Goal: Find specific page/section: Find specific page/section

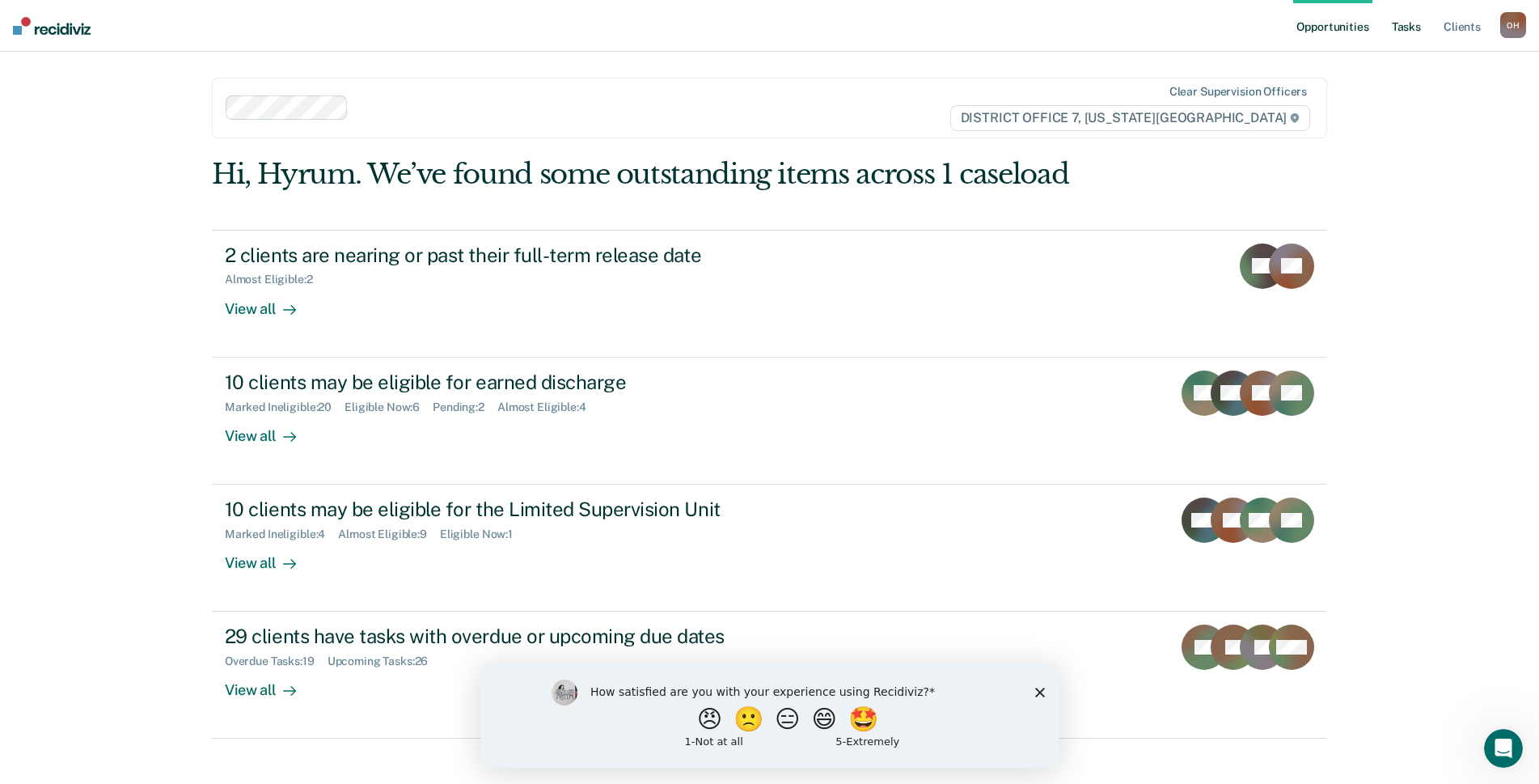
click at [1397, 36] on link "Tasks" at bounding box center [1406, 26] width 36 height 52
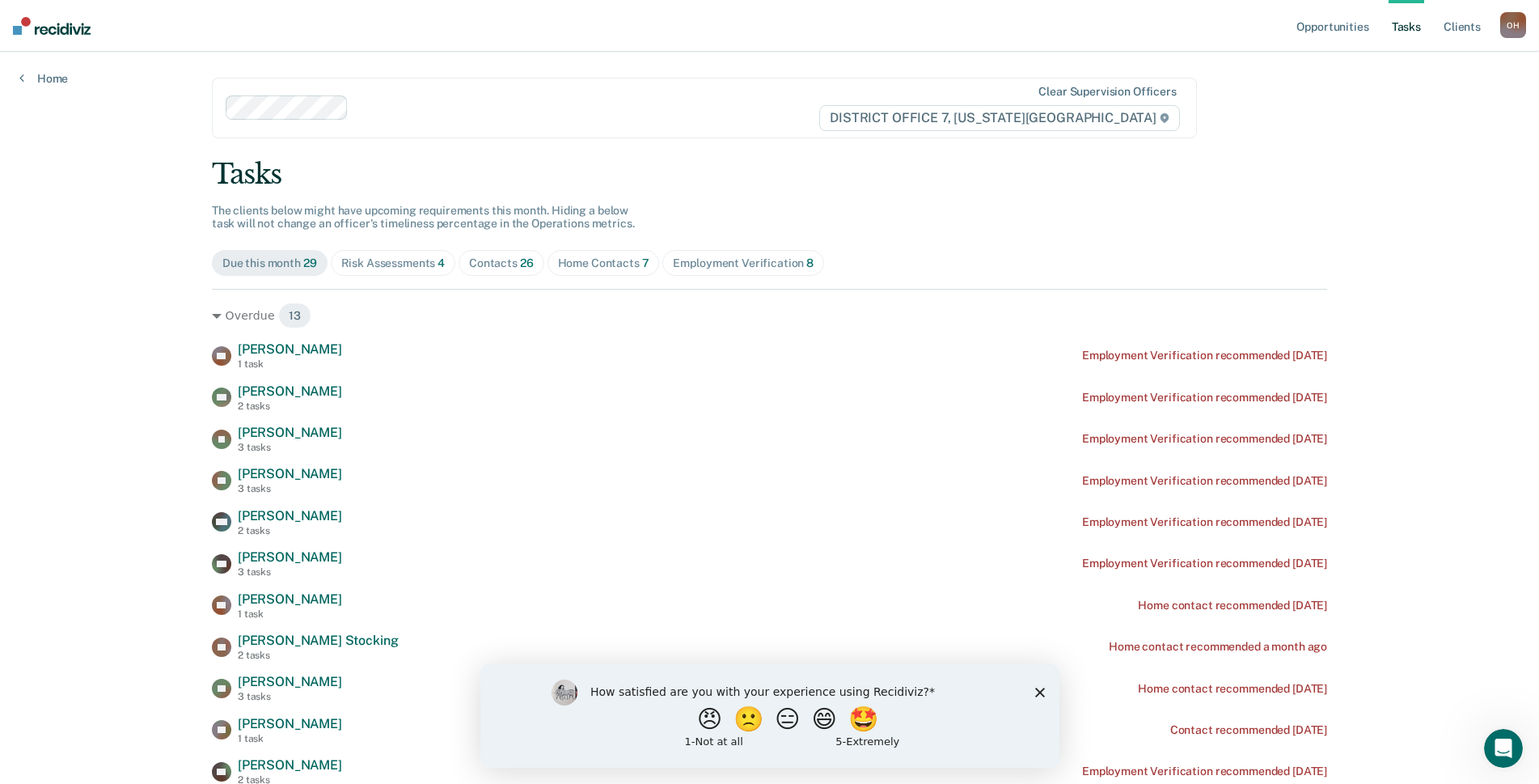
click at [385, 263] on div "Risk Assessments 4" at bounding box center [393, 263] width 104 height 14
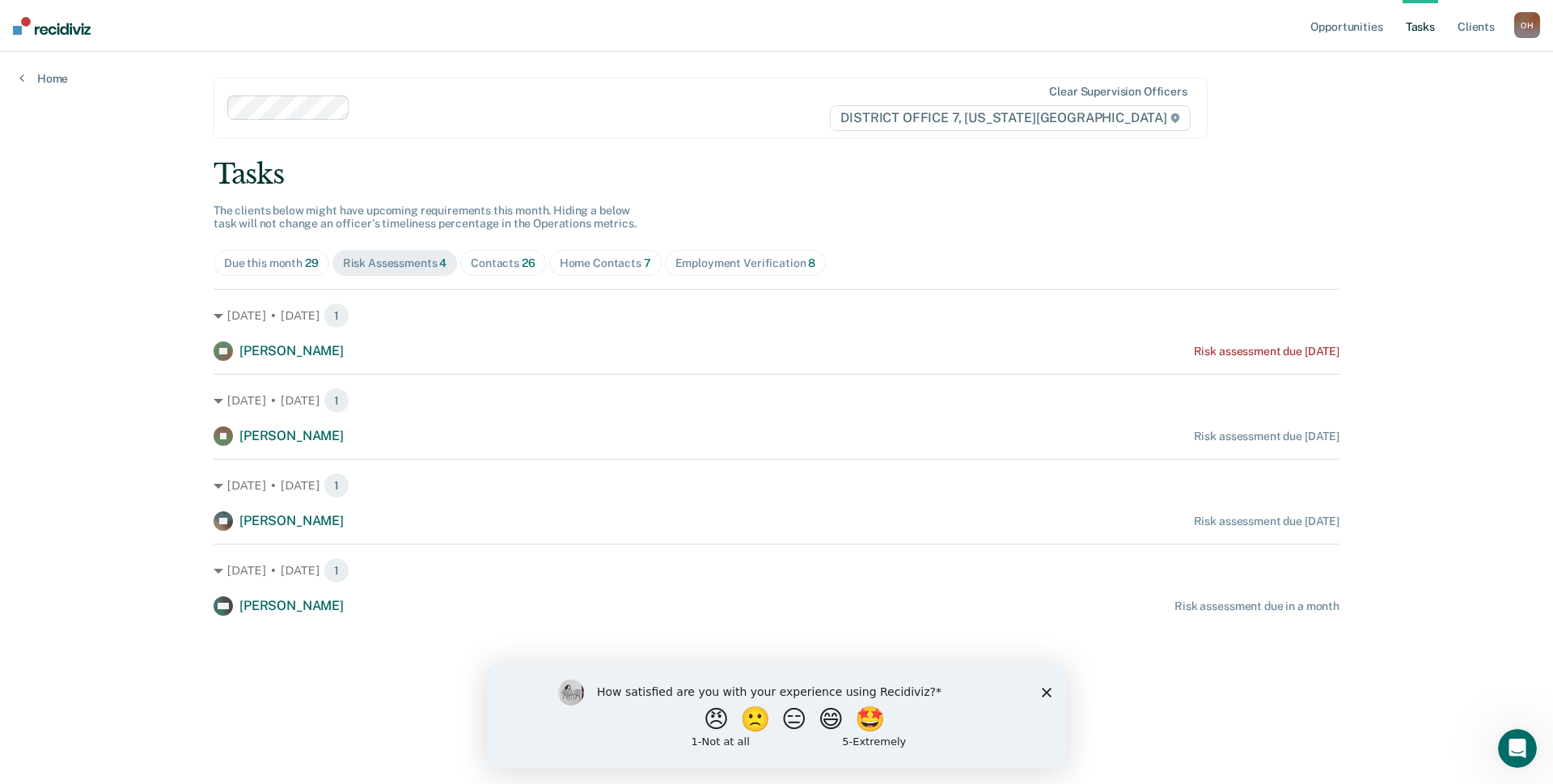
click at [478, 262] on div "Contacts 26" at bounding box center [504, 263] width 65 height 14
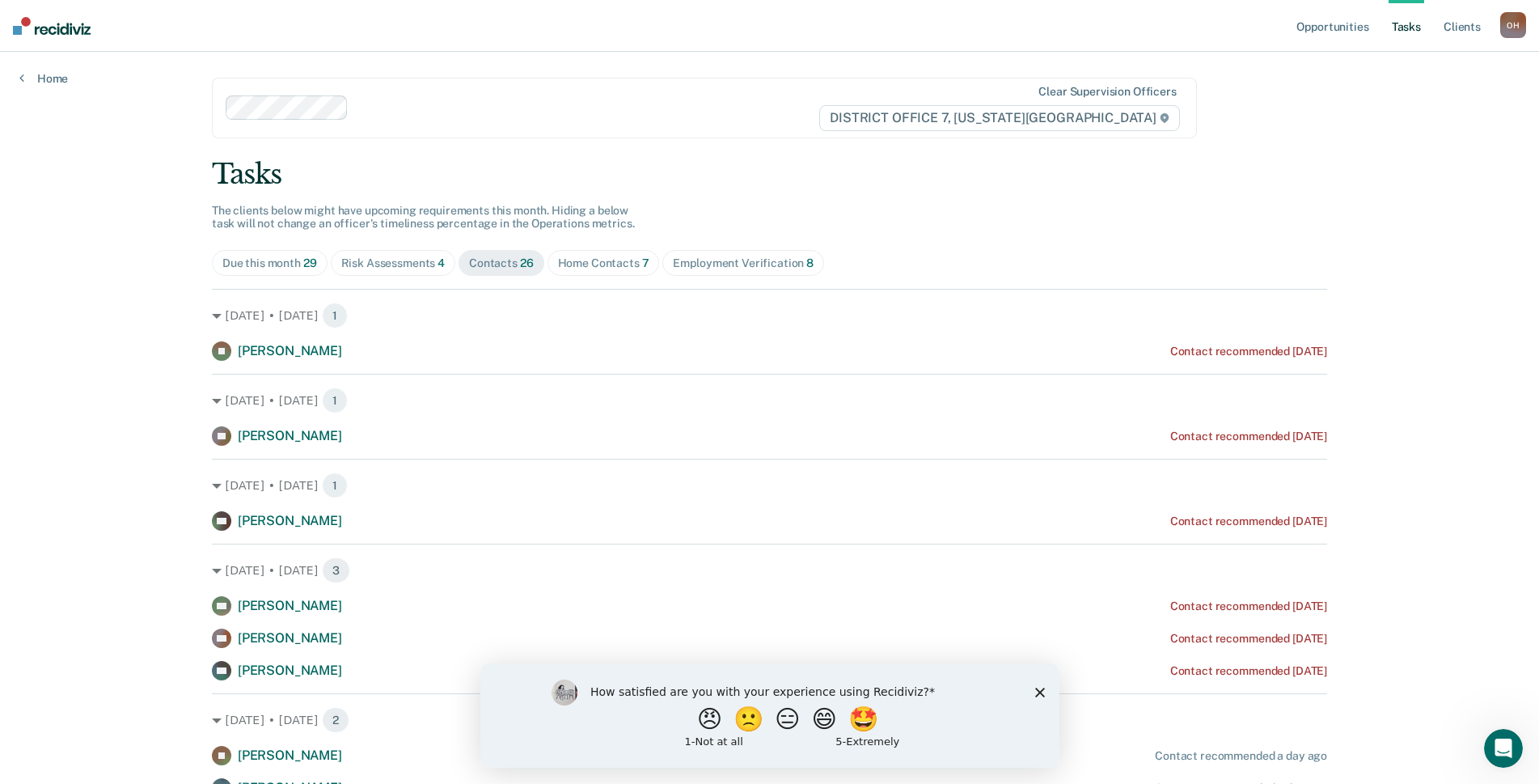
click at [645, 256] on span "Home Contacts 7" at bounding box center [604, 262] width 113 height 26
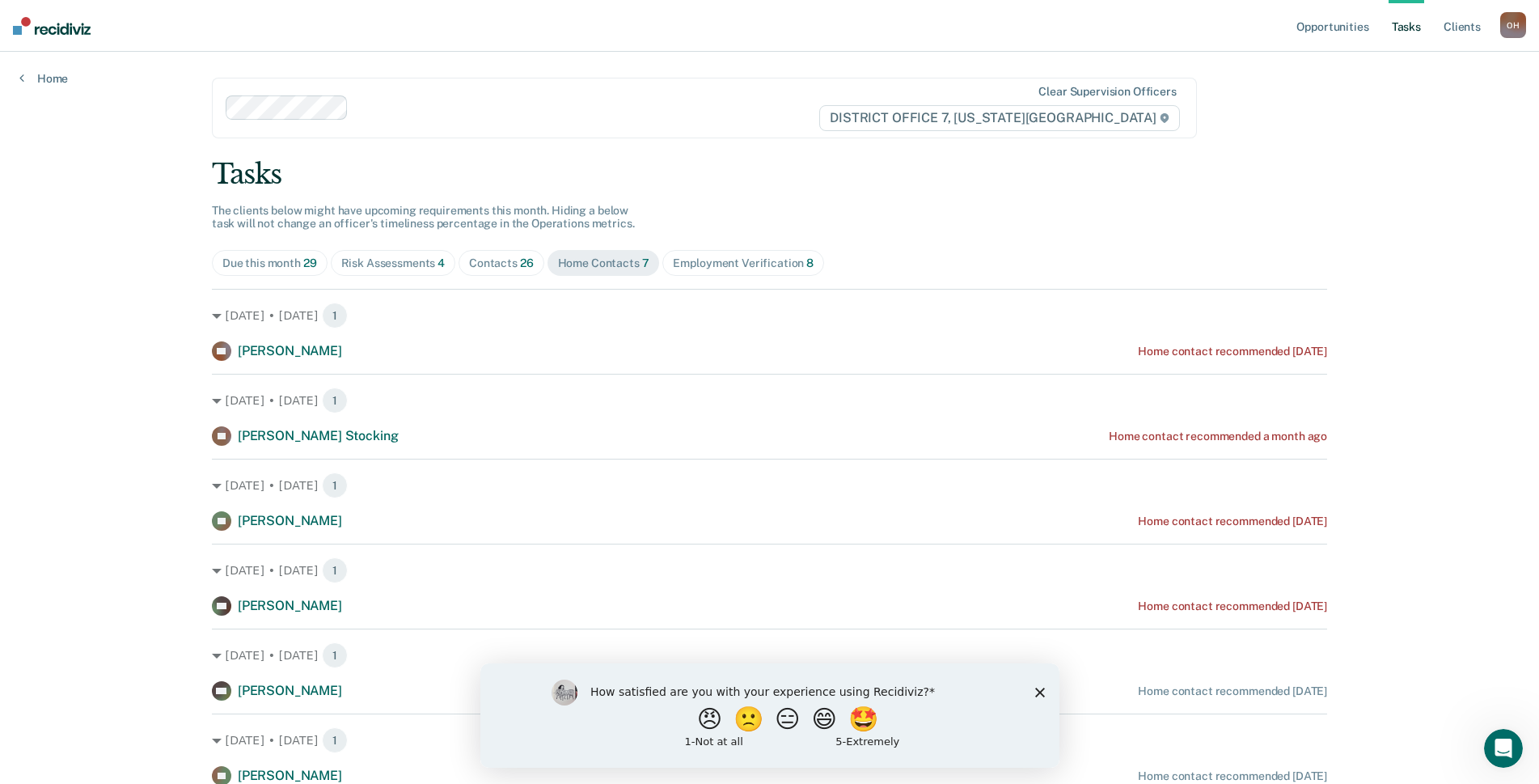
click at [685, 262] on div "Employment Verification 8" at bounding box center [743, 263] width 141 height 14
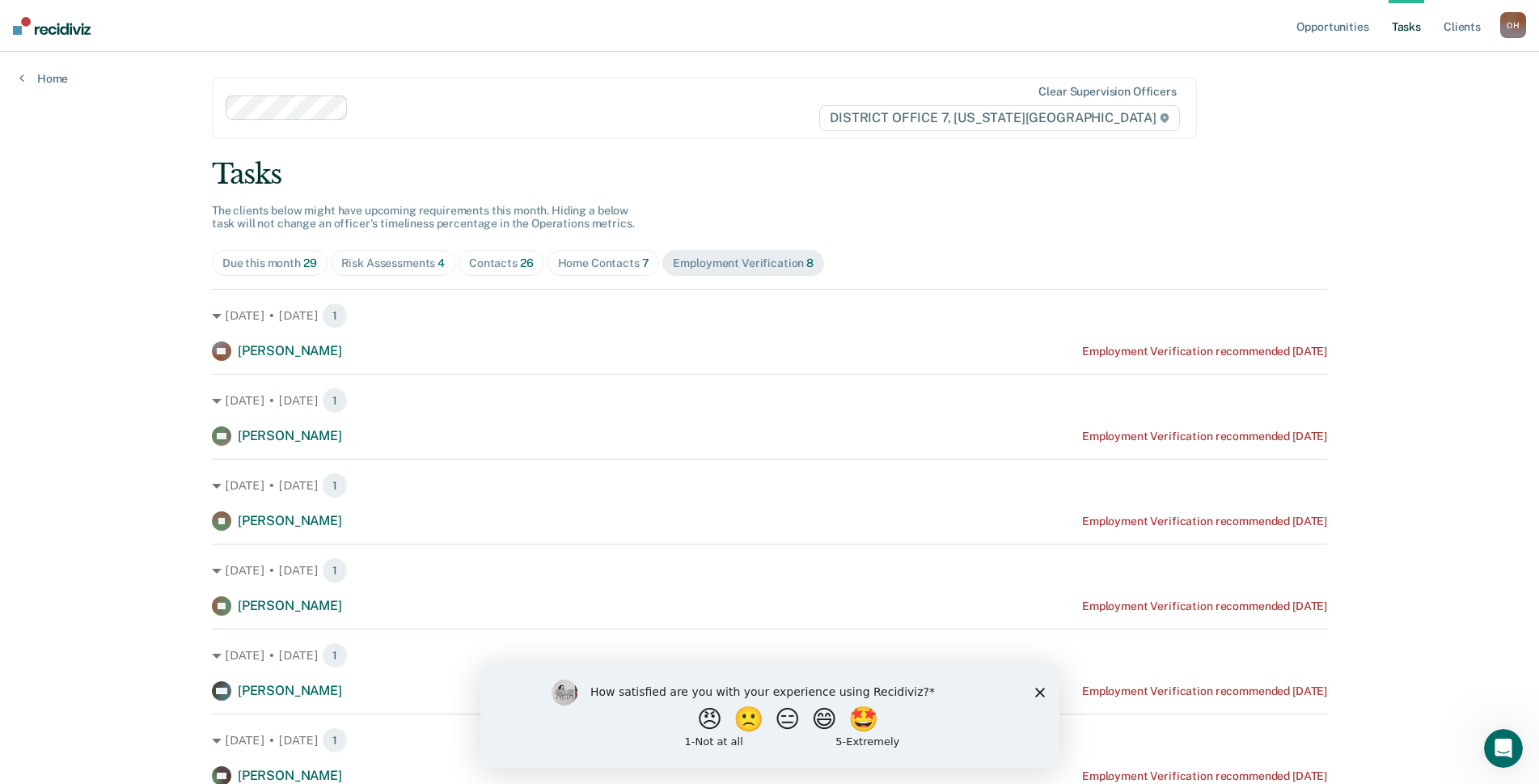
click at [241, 262] on div "Due this month 29" at bounding box center [269, 263] width 95 height 14
